Goal: Task Accomplishment & Management: Complete application form

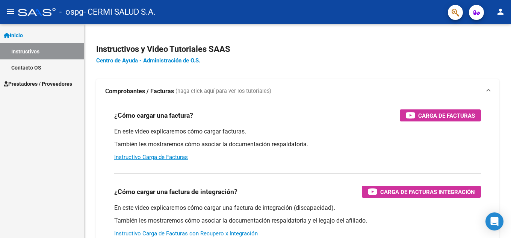
click at [53, 46] on link "Instructivos" at bounding box center [42, 51] width 84 height 16
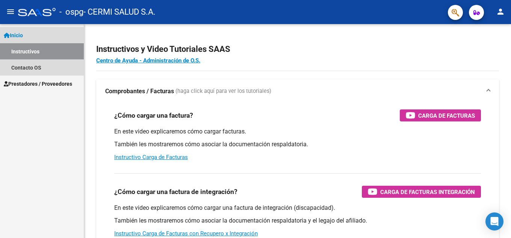
click at [28, 51] on link "Instructivos" at bounding box center [42, 51] width 84 height 16
click at [28, 48] on link "Instructivos" at bounding box center [42, 51] width 84 height 16
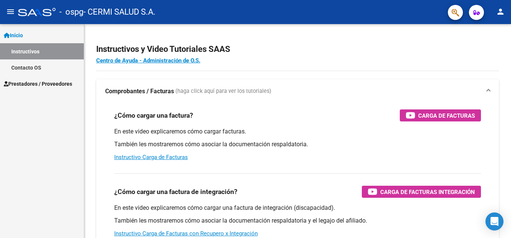
click at [34, 78] on link "Prestadores / Proveedores" at bounding box center [42, 83] width 84 height 16
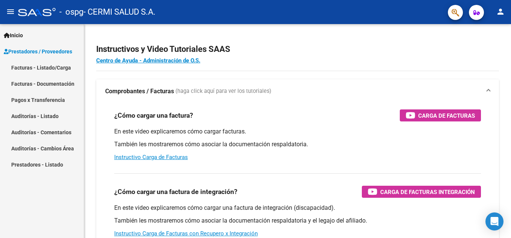
click at [69, 51] on span "Prestadores / Proveedores" at bounding box center [38, 51] width 68 height 8
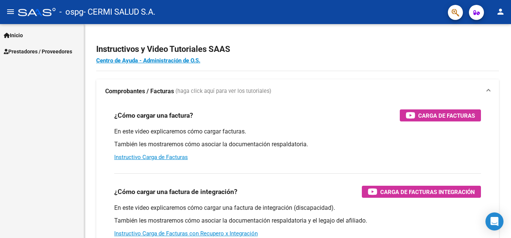
click at [2, 11] on mat-toolbar "menu - ospg - CERMI SALUD S.A. person" at bounding box center [255, 12] width 511 height 24
click at [19, 47] on span "Prestadores / Proveedores" at bounding box center [38, 51] width 68 height 8
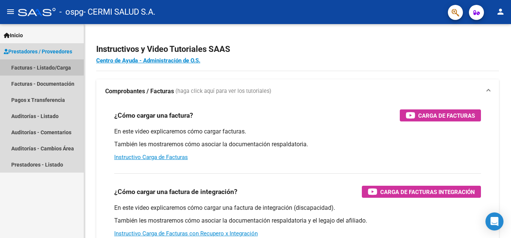
click at [23, 63] on link "Facturas - Listado/Carga" at bounding box center [42, 67] width 84 height 16
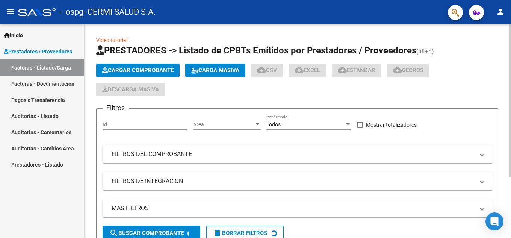
click at [134, 71] on span "Cargar Comprobante" at bounding box center [137, 70] width 71 height 7
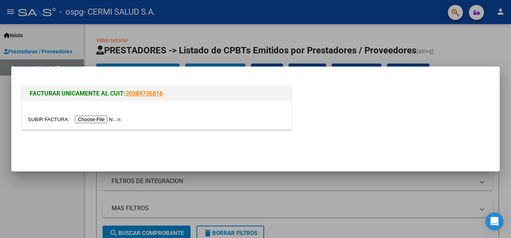
click at [121, 119] on input "file" at bounding box center [75, 119] width 95 height 8
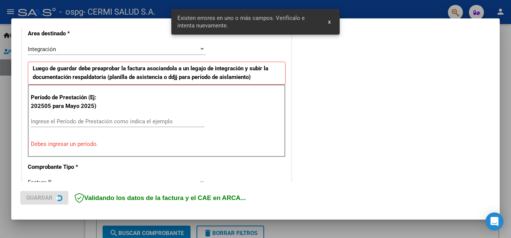
scroll to position [184, 0]
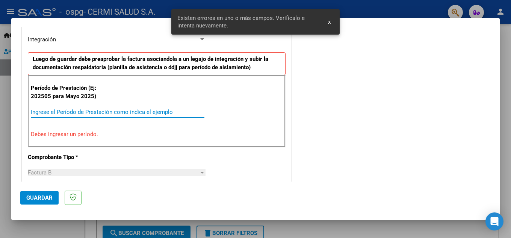
click at [152, 109] on input "Ingrese el Período de Prestación como indica el ejemplo" at bounding box center [118, 112] width 174 height 7
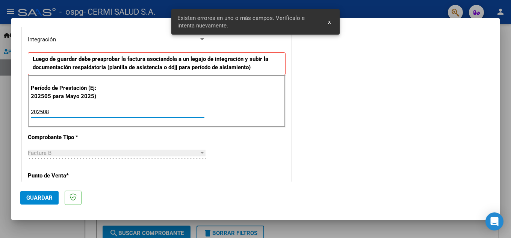
type input "202508"
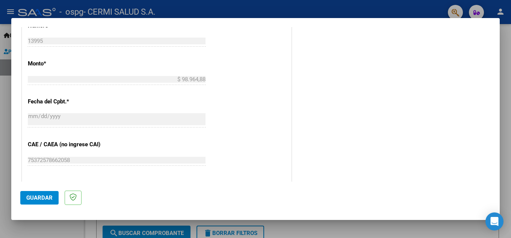
scroll to position [507, 0]
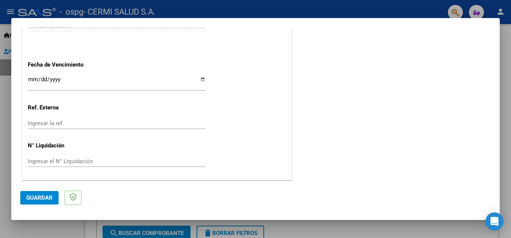
click at [155, 88] on input "Ingresar la fecha" at bounding box center [117, 82] width 178 height 12
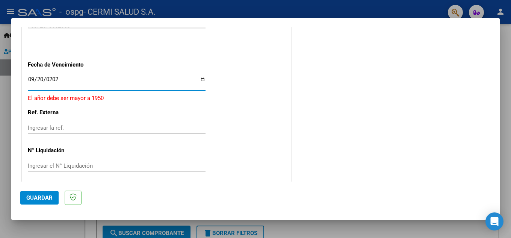
type input "[DATE]"
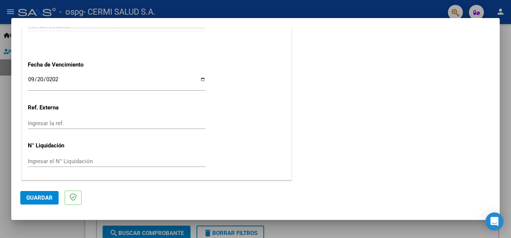
click at [53, 188] on mat-dialog-actions "Guardar" at bounding box center [255, 196] width 470 height 30
click at [53, 189] on mat-dialog-actions "Guardar" at bounding box center [255, 196] width 470 height 30
click at [54, 193] on button "Guardar" at bounding box center [39, 198] width 38 height 14
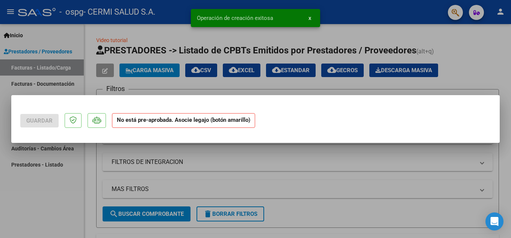
scroll to position [0, 0]
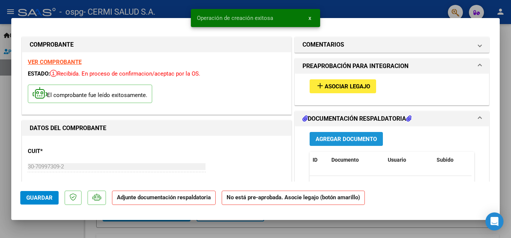
click at [328, 140] on span "Agregar Documento" at bounding box center [346, 139] width 61 height 7
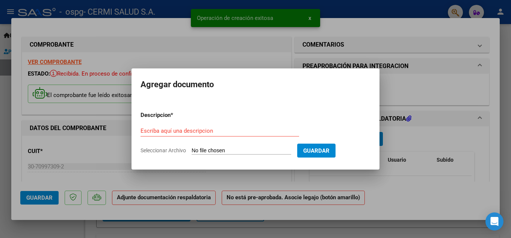
drag, startPoint x: 247, startPoint y: 135, endPoint x: 233, endPoint y: 133, distance: 14.1
click at [233, 133] on input "Escriba aquí una descripcion" at bounding box center [219, 130] width 159 height 7
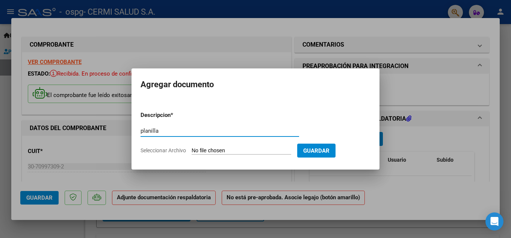
type input "planilla"
click at [259, 144] on form "Descripcion * planilla Escriba aquí una descripcion Seleccionar Archivo Guardar" at bounding box center [255, 132] width 230 height 55
click at [258, 149] on input "Seleccionar Archivo" at bounding box center [242, 150] width 100 height 7
type input "C:\fakepath\[PERSON_NAME].pdf"
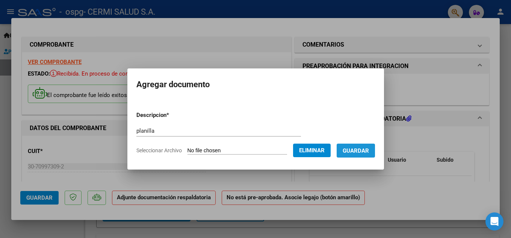
click at [356, 152] on span "Guardar" at bounding box center [356, 150] width 26 height 7
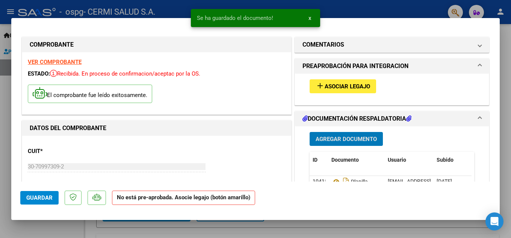
click at [342, 78] on div "add Asociar Legajo" at bounding box center [392, 86] width 176 height 25
click at [337, 83] on span "add Asociar Legajo" at bounding box center [343, 86] width 54 height 7
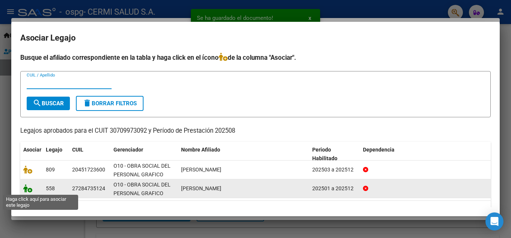
click at [29, 191] on icon at bounding box center [27, 188] width 9 height 8
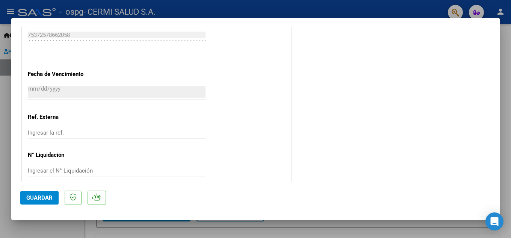
scroll to position [518, 0]
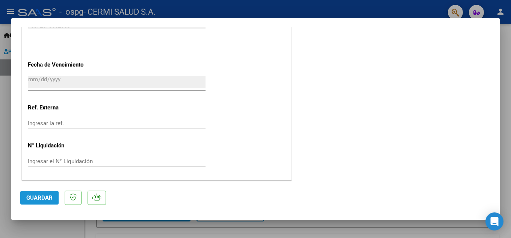
click at [51, 193] on button "Guardar" at bounding box center [39, 198] width 38 height 14
click at [54, 191] on button "Guardar" at bounding box center [39, 198] width 38 height 14
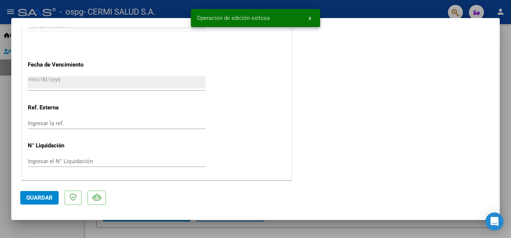
click at [7, 45] on div at bounding box center [255, 119] width 511 height 238
type input "$ 0,00"
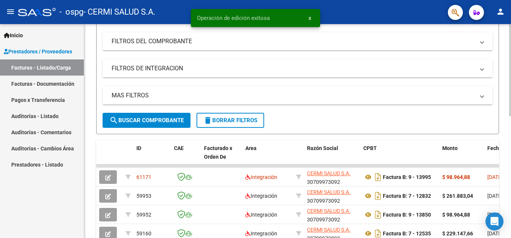
scroll to position [38, 0]
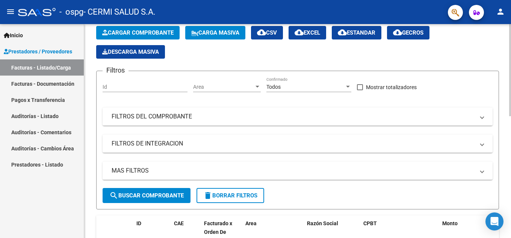
click at [122, 35] on span "Cargar Comprobante" at bounding box center [137, 32] width 71 height 7
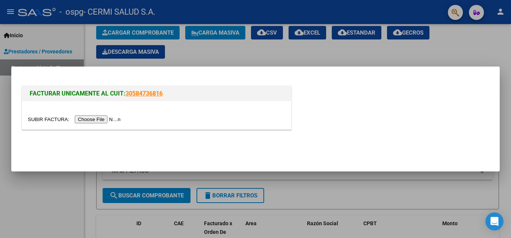
click at [86, 114] on div at bounding box center [156, 115] width 269 height 28
click at [86, 117] on input "file" at bounding box center [75, 119] width 95 height 8
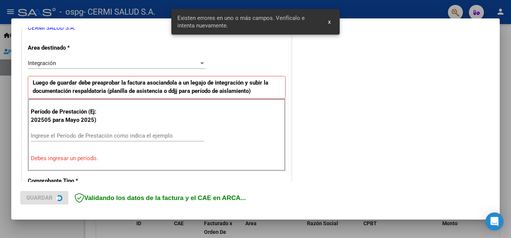
scroll to position [170, 0]
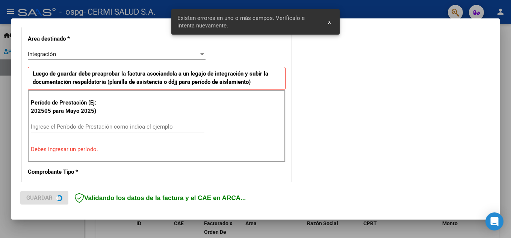
click at [124, 122] on div "Ingrese el Período de Prestación como indica el ejemplo" at bounding box center [118, 126] width 174 height 11
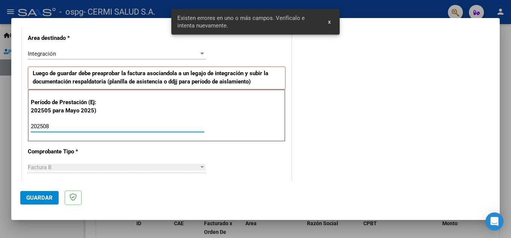
type input "202508"
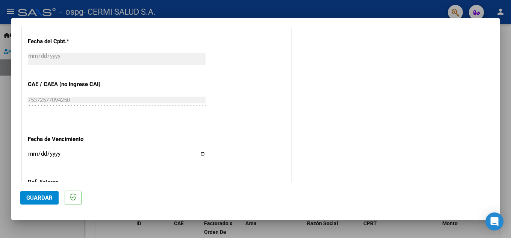
scroll to position [433, 0]
click at [116, 149] on div "Ingresar la fecha" at bounding box center [117, 156] width 178 height 16
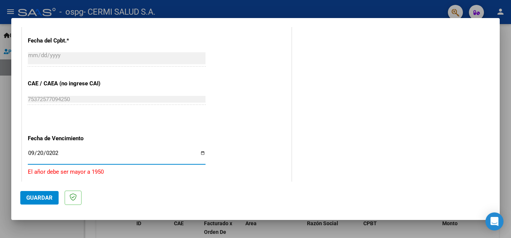
type input "[DATE]"
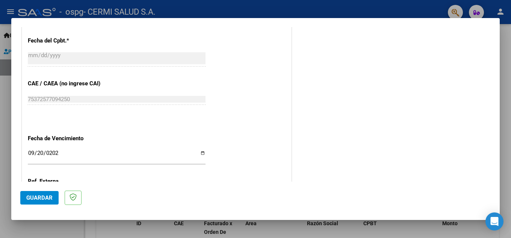
click at [28, 198] on span "Guardar" at bounding box center [39, 197] width 26 height 7
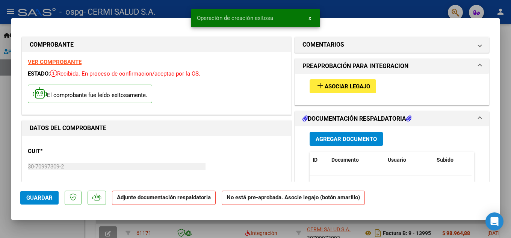
click at [363, 131] on div "Agregar Documento ID Documento Usuario Subido Acción No data to display 0 total…" at bounding box center [392, 201] width 176 height 150
click at [335, 142] on span "Agregar Documento" at bounding box center [346, 139] width 61 height 7
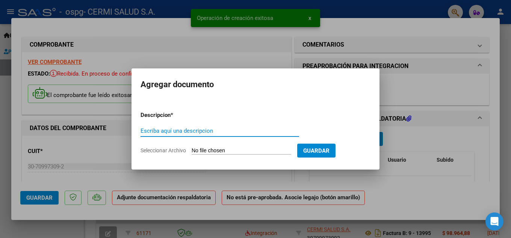
paste input "p"
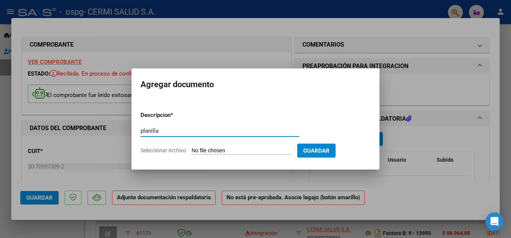
type input "planilla"
click at [221, 149] on input "Seleccionar Archivo" at bounding box center [242, 150] width 100 height 7
type input "C:\fakepath\[PERSON_NAME].pdf"
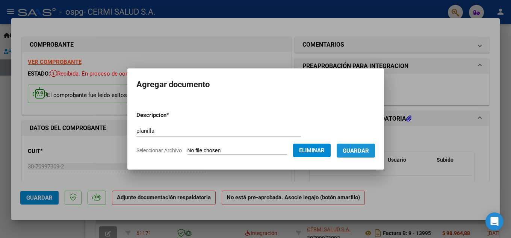
click at [354, 157] on button "Guardar" at bounding box center [356, 150] width 38 height 14
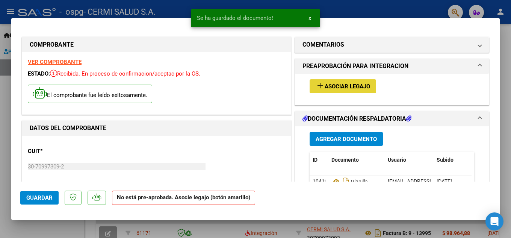
click at [316, 88] on mat-icon "add" at bounding box center [320, 85] width 9 height 9
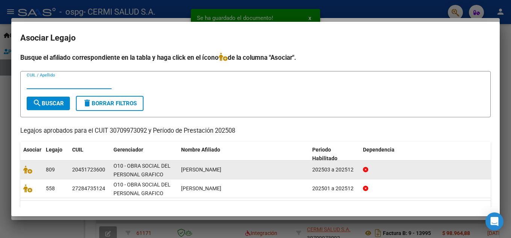
click at [35, 170] on div at bounding box center [31, 169] width 17 height 9
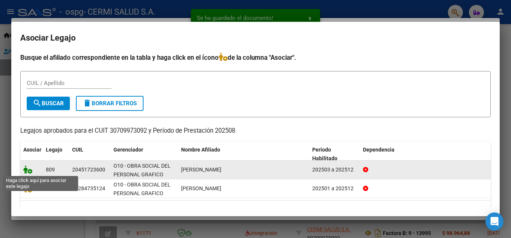
click at [27, 171] on icon at bounding box center [27, 169] width 9 height 8
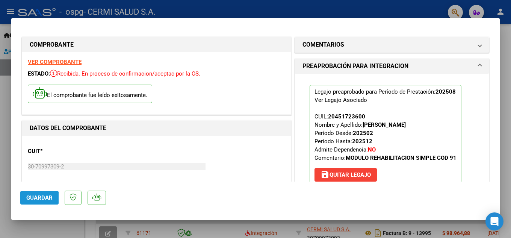
click at [31, 199] on span "Guardar" at bounding box center [39, 197] width 26 height 7
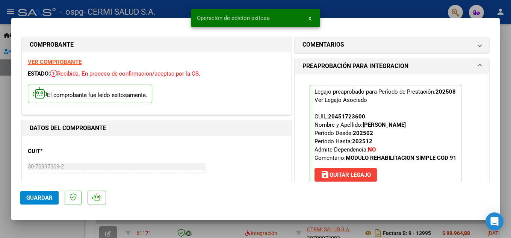
click at [2, 147] on div at bounding box center [255, 119] width 511 height 238
type input "$ 0,00"
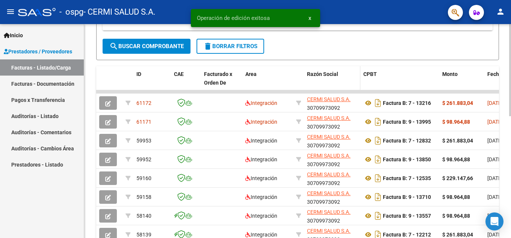
scroll to position [188, 0]
